Goal: Transaction & Acquisition: Book appointment/travel/reservation

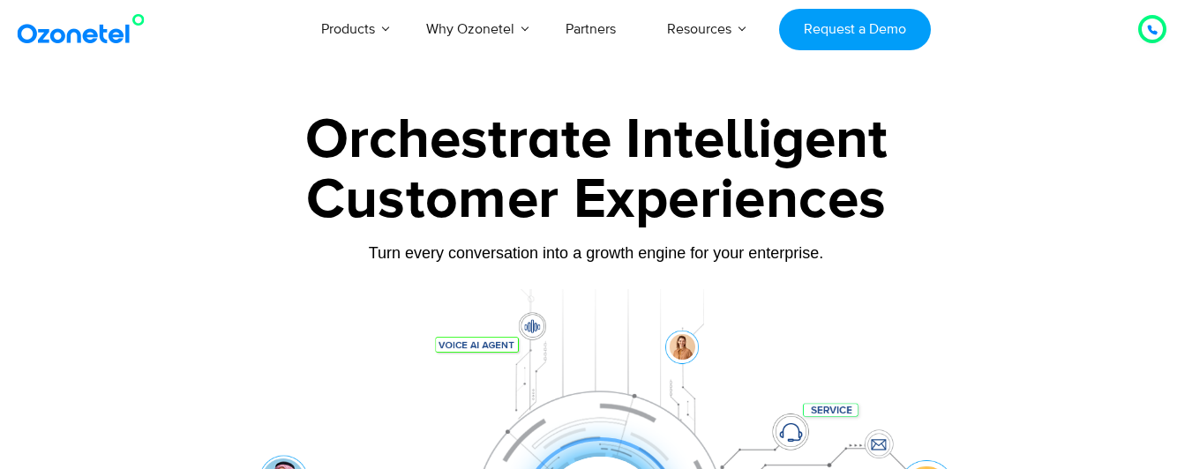
click at [1051, 109] on div at bounding box center [596, 394] width 1192 height 601
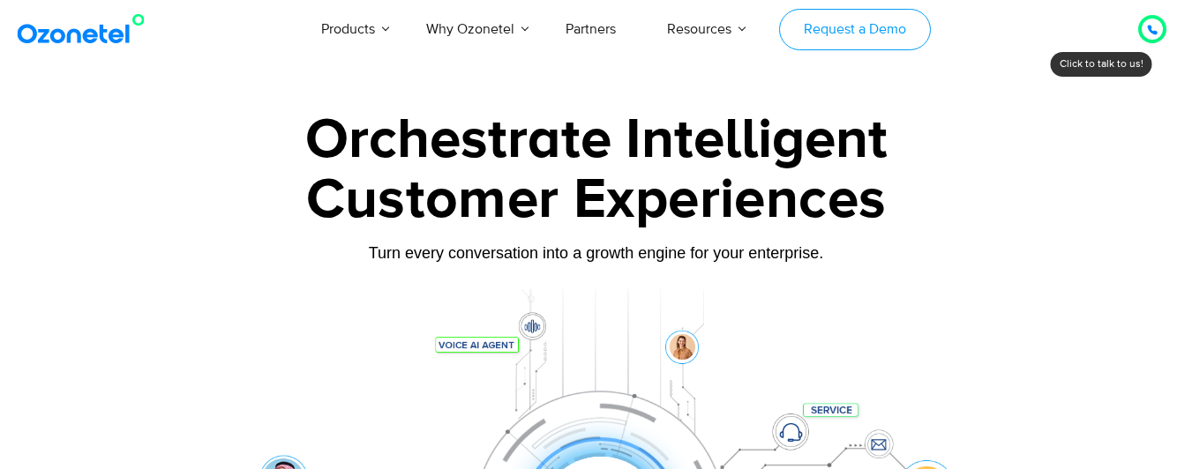
click at [827, 42] on link "Request a Demo" at bounding box center [854, 29] width 151 height 41
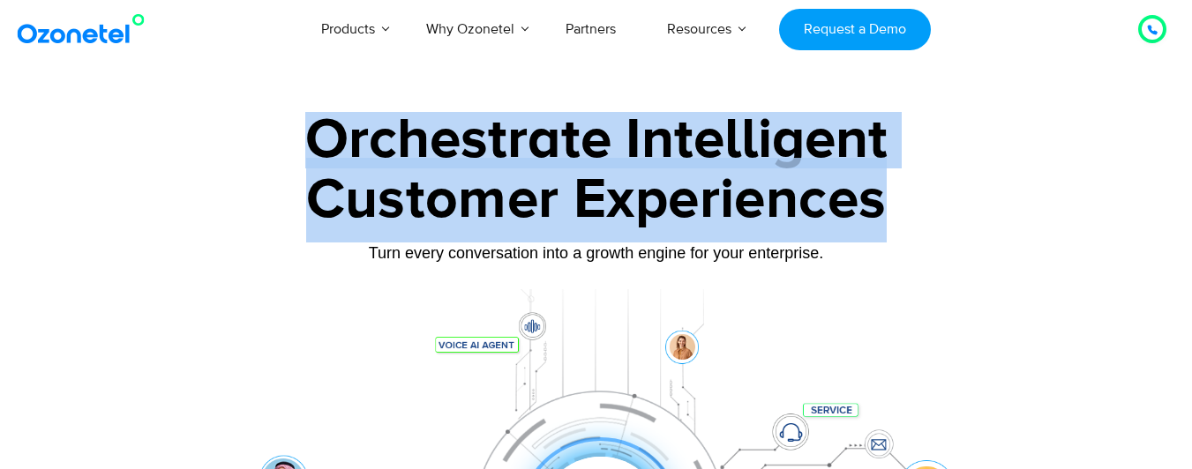
drag, startPoint x: 305, startPoint y: 130, endPoint x: 948, endPoint y: 243, distance: 652.2
click at [948, 243] on div "Orchestrate Intelligent Customer Experiences Turn every conversation into a gro…" at bounding box center [596, 403] width 1103 height 583
click at [948, 243] on div "Customer Experiences" at bounding box center [596, 200] width 1103 height 85
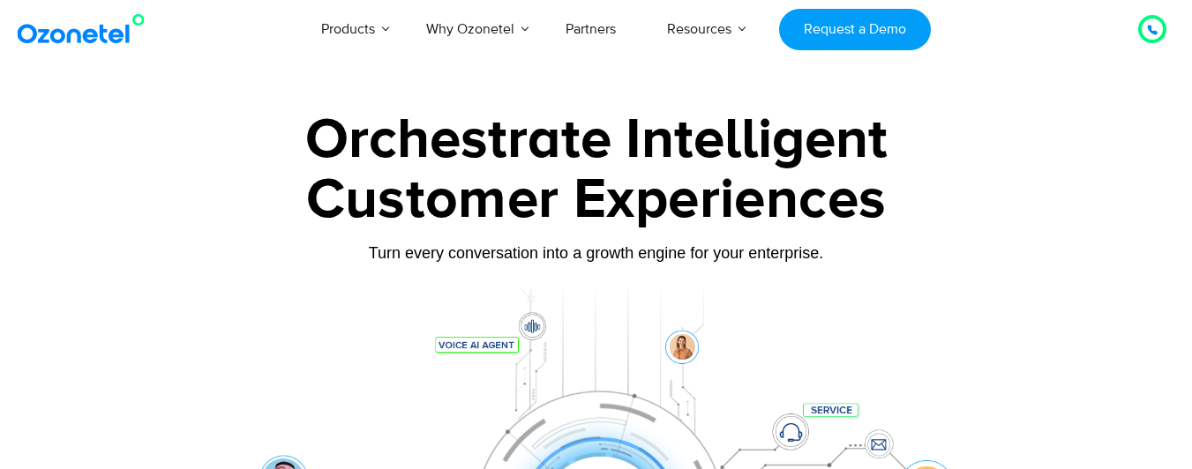
click at [1142, 26] on div at bounding box center [1152, 29] width 21 height 21
click at [94, 26] on img at bounding box center [84, 29] width 143 height 32
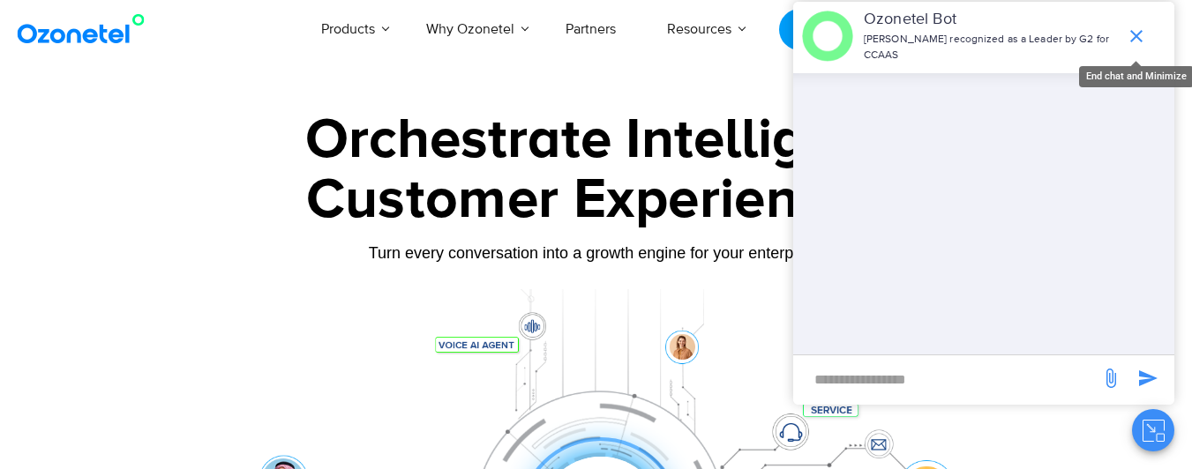
click at [1131, 33] on icon "end chat or minimize" at bounding box center [1136, 36] width 12 height 12
